Goal: Communication & Community: Answer question/provide support

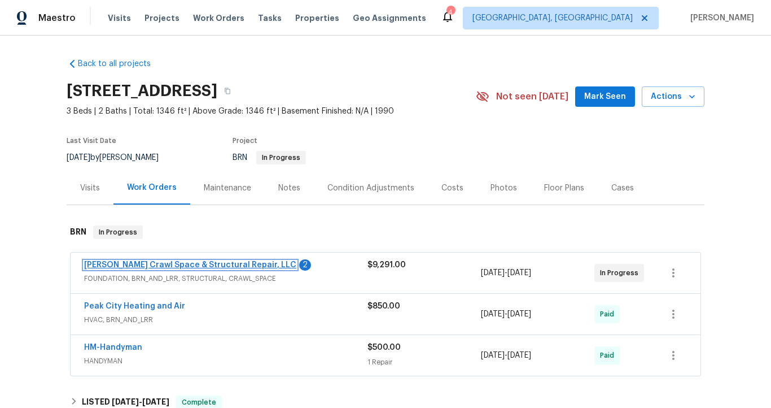
click at [174, 261] on link "[PERSON_NAME] Crawl Space & Structural Repair, LLC" at bounding box center [190, 265] width 212 height 8
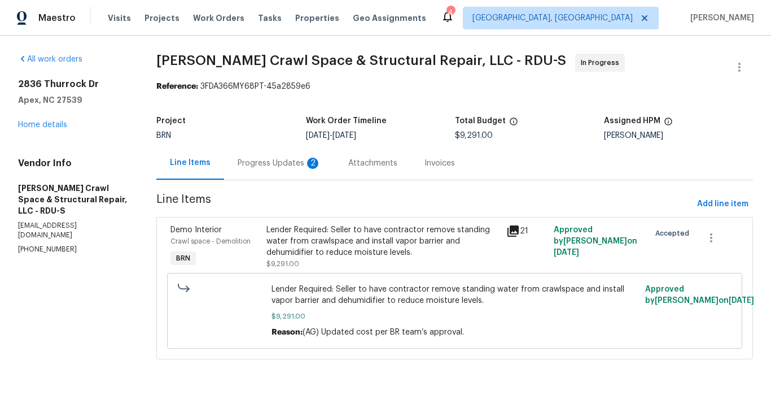
click at [265, 163] on div "Progress Updates 2" at bounding box center [280, 162] width 84 height 11
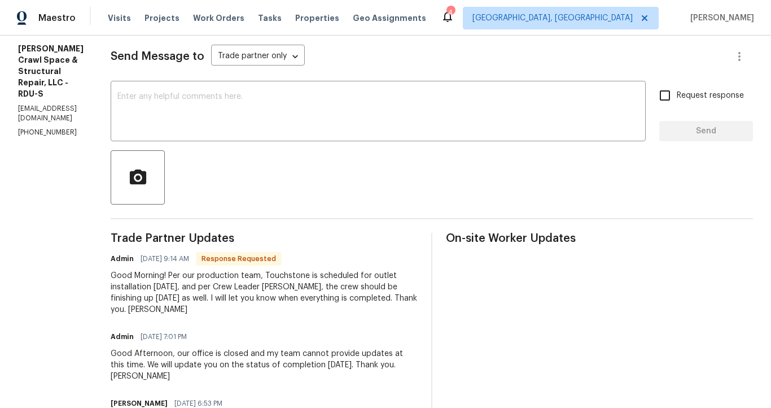
scroll to position [149, 0]
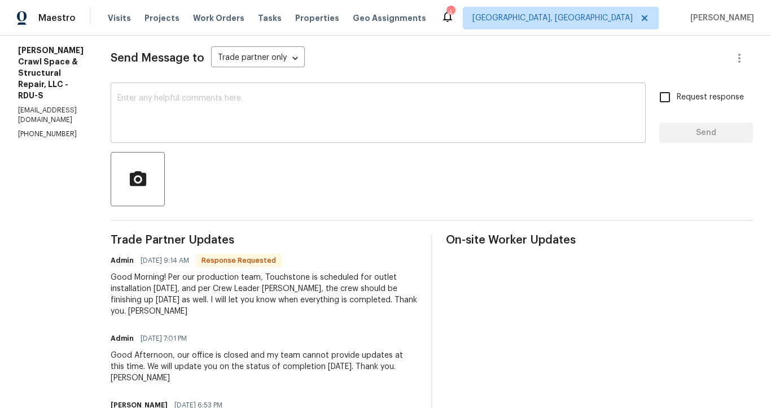
click at [257, 103] on textarea at bounding box center [378, 114] width 522 height 40
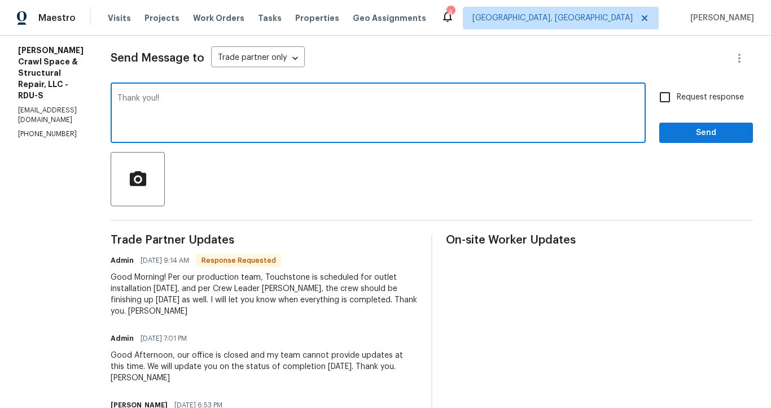
type textarea "Thank you!!"
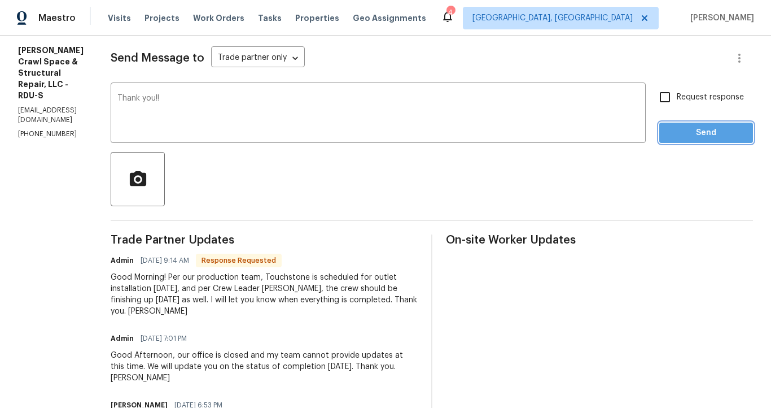
click at [699, 138] on span "Send" at bounding box center [706, 133] width 76 height 14
